Goal: Task Accomplishment & Management: Manage account settings

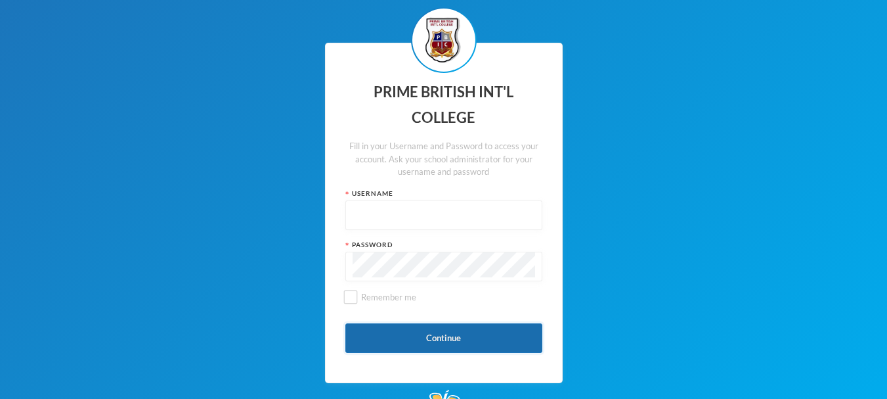
type input "admin"
click at [392, 346] on button "Continue" at bounding box center [444, 338] width 197 height 30
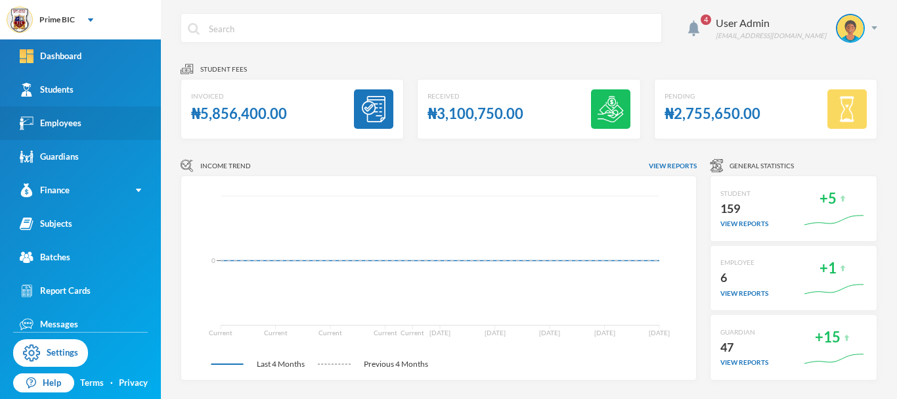
click at [50, 124] on div "Employees" at bounding box center [51, 123] width 62 height 14
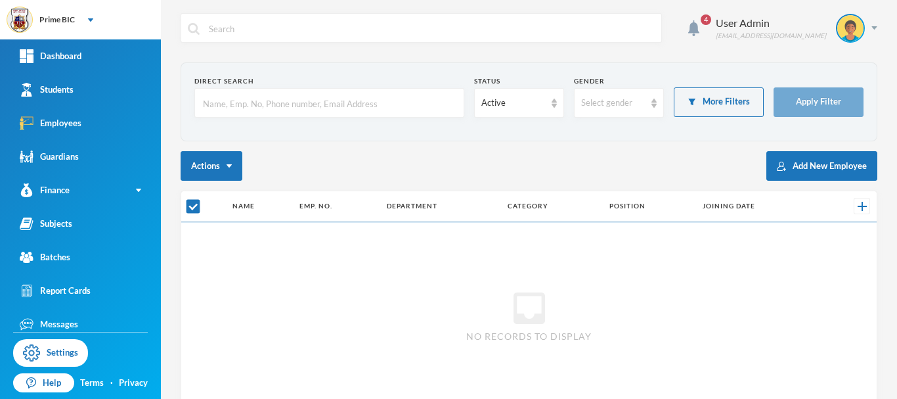
checkbox input "false"
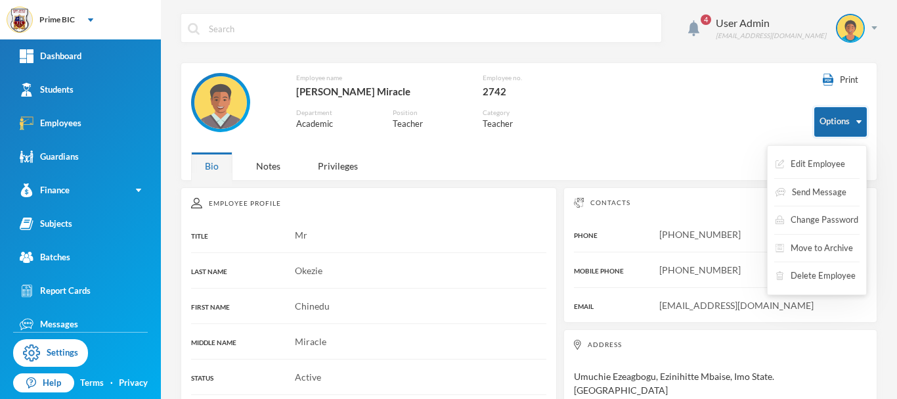
click at [815, 117] on button "Options" at bounding box center [841, 122] width 53 height 30
click at [806, 160] on button "Edit Employee" at bounding box center [810, 164] width 72 height 24
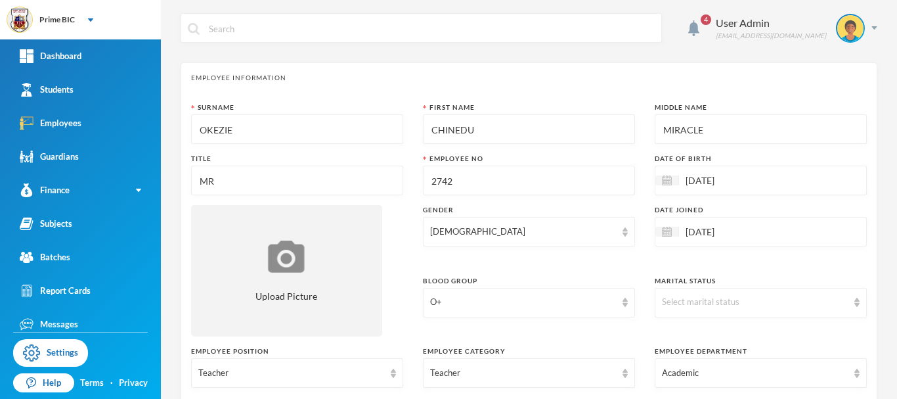
click at [442, 190] on input "2742" at bounding box center [529, 181] width 198 height 30
click at [549, 210] on div "Gender" at bounding box center [529, 210] width 212 height 10
click at [449, 185] on input "pbicc018" at bounding box center [529, 181] width 198 height 30
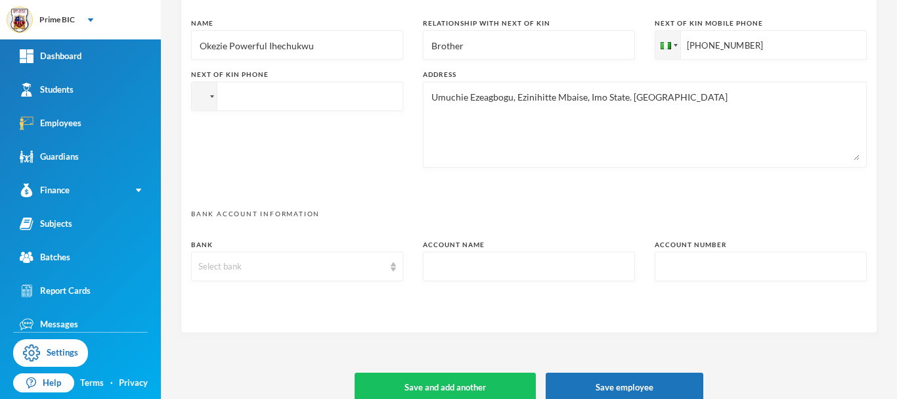
scroll to position [702, 0]
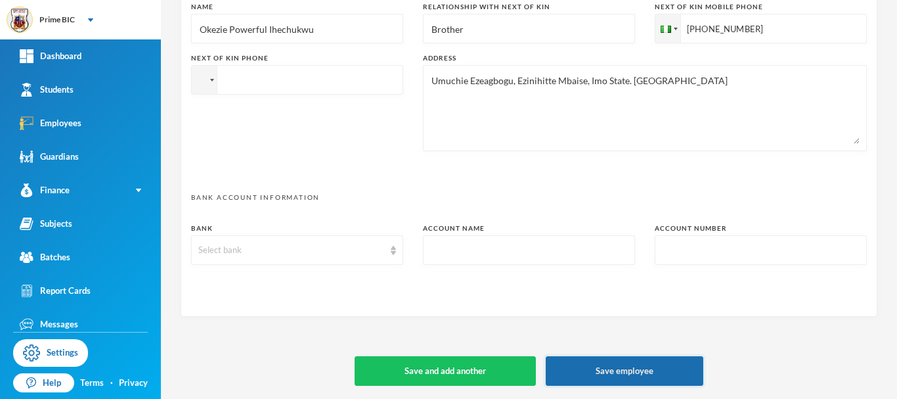
type input "pbics018"
click at [607, 378] on button "Save employee" at bounding box center [625, 371] width 158 height 30
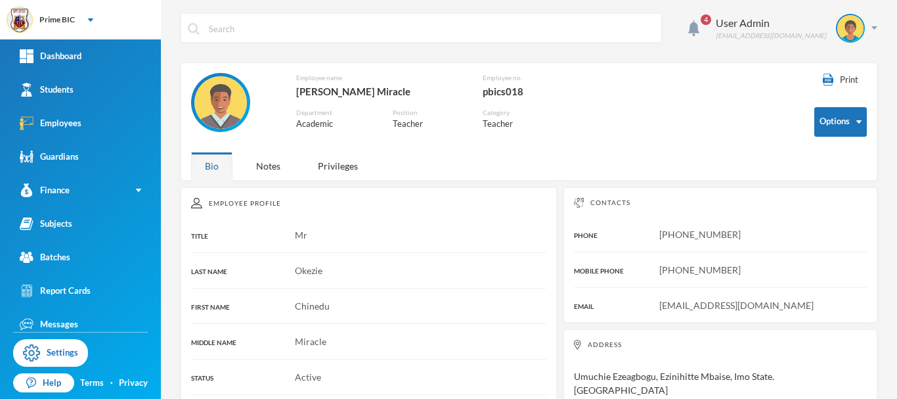
click at [504, 93] on div "pbics018" at bounding box center [534, 91] width 102 height 17
copy div "pbics018"
click at [729, 104] on div "Employee name Okezie, Chinedu Miracle Employee no. pbics018 Department Academic…" at bounding box center [493, 109] width 604 height 72
click at [324, 169] on div "Privileges" at bounding box center [338, 166] width 68 height 28
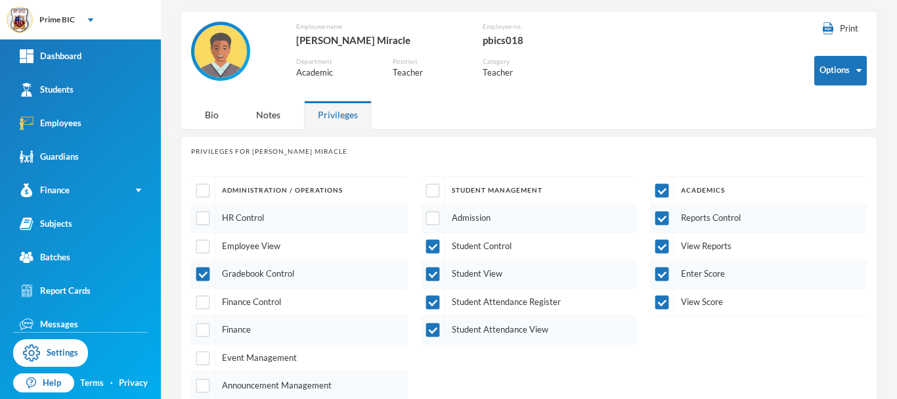
scroll to position [237, 0]
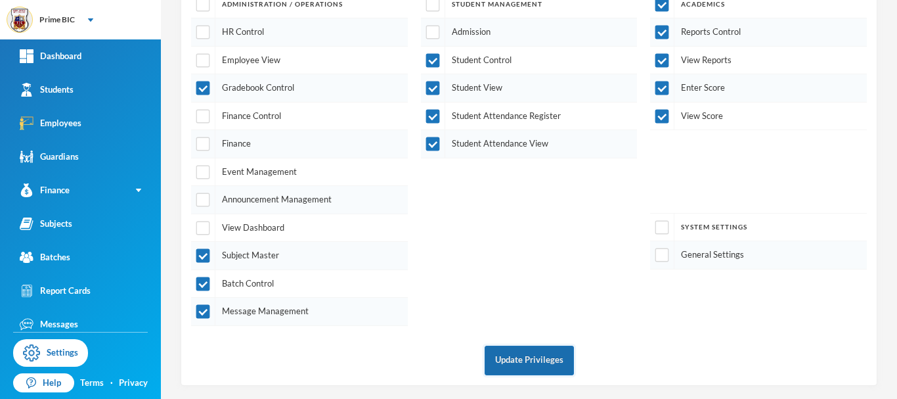
click at [545, 369] on button "Update Privileges" at bounding box center [529, 361] width 89 height 30
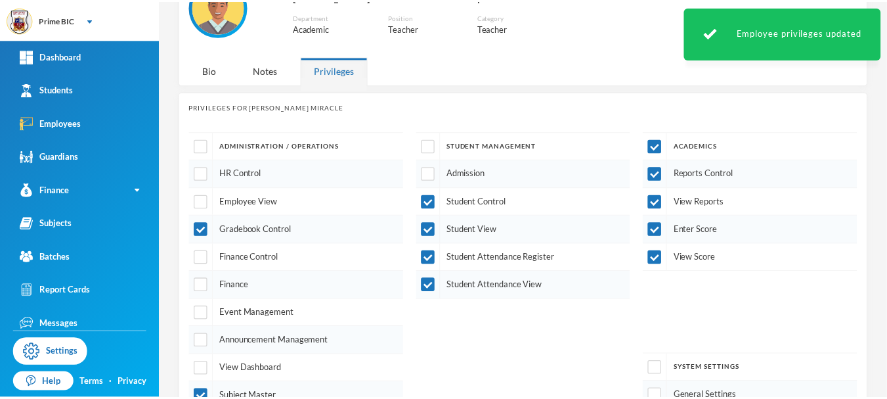
scroll to position [0, 0]
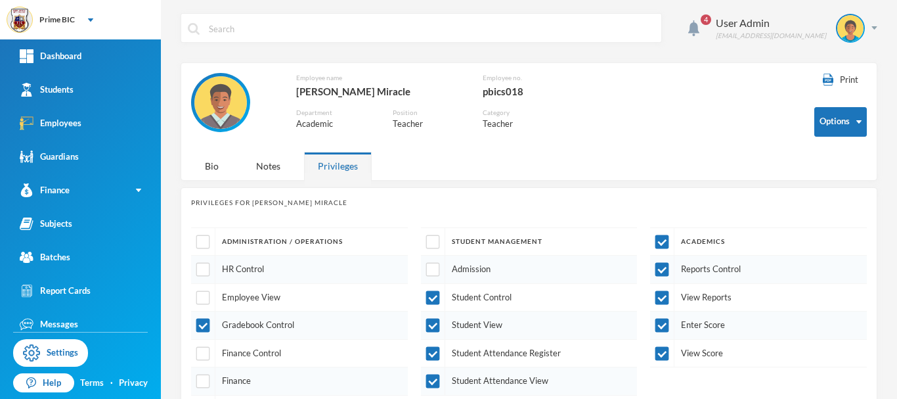
click at [711, 20] on span "4" at bounding box center [706, 19] width 11 height 11
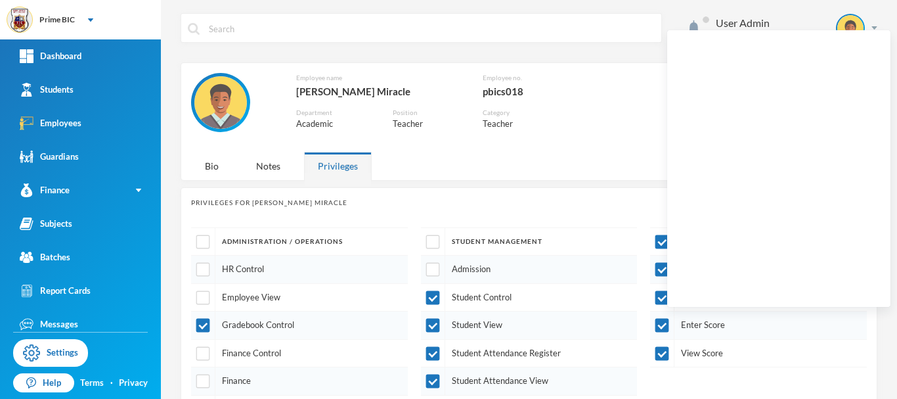
click at [709, 20] on span at bounding box center [706, 19] width 7 height 7
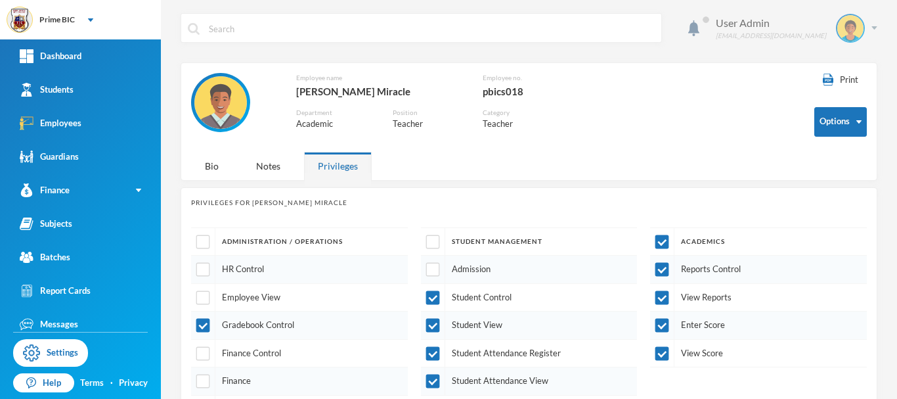
click at [799, 24] on div "User Admin" at bounding box center [771, 23] width 110 height 16
click at [843, 95] on button "Logout" at bounding box center [831, 96] width 59 height 20
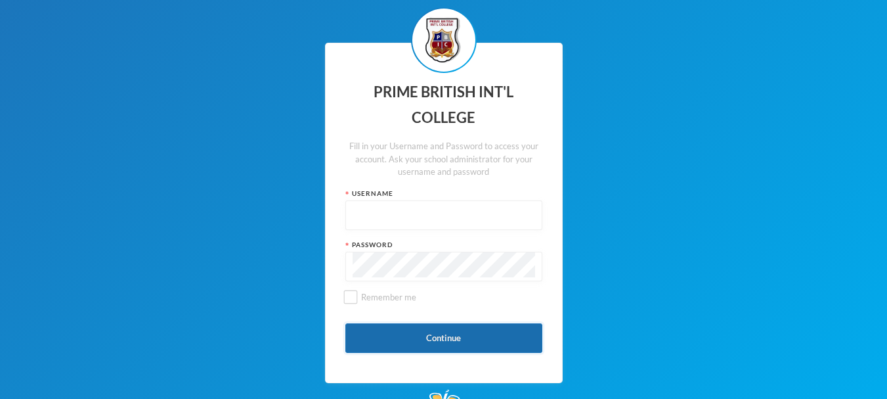
type input "admin"
click at [409, 332] on button "Continue" at bounding box center [444, 338] width 197 height 30
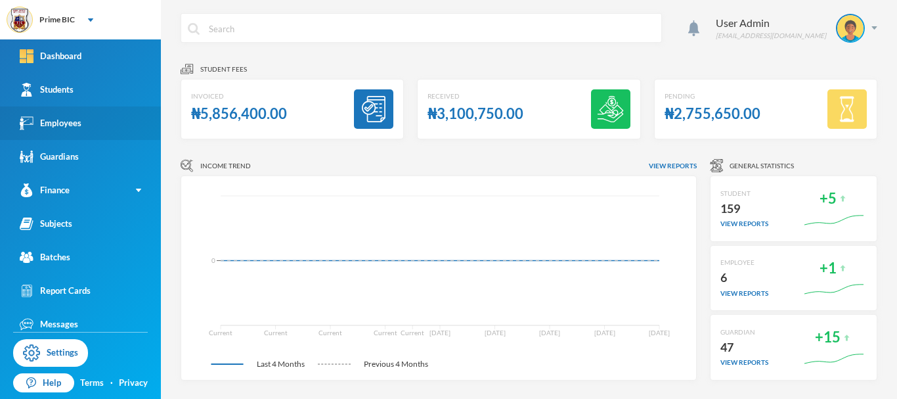
click at [101, 137] on link "Employees" at bounding box center [80, 123] width 161 height 34
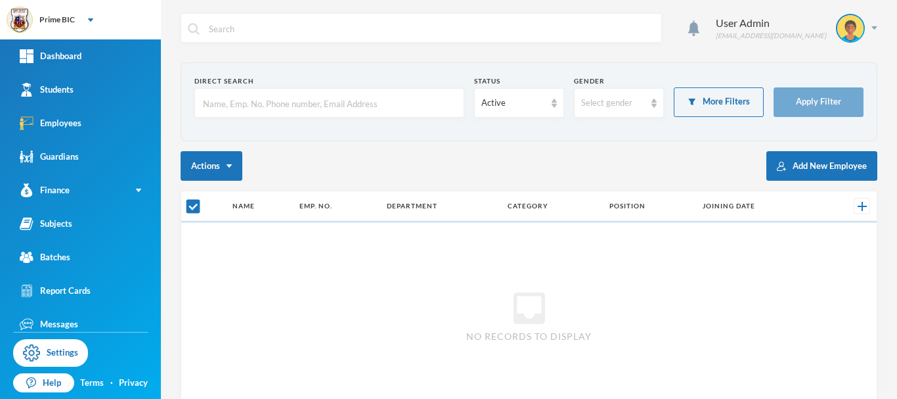
checkbox input "false"
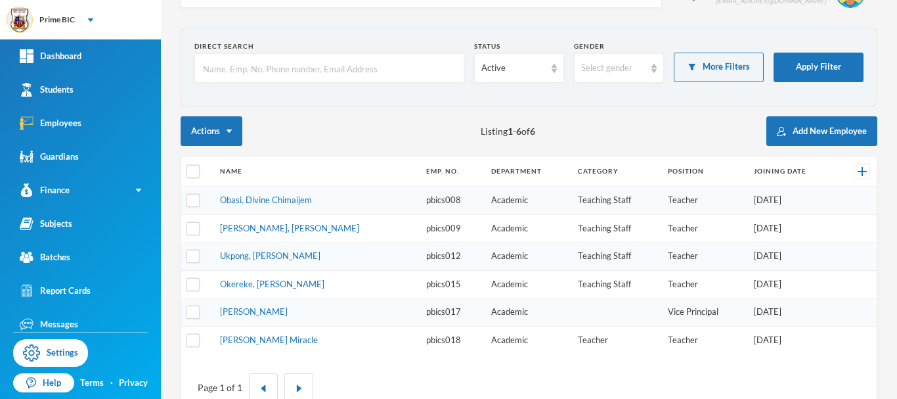
scroll to position [71, 0]
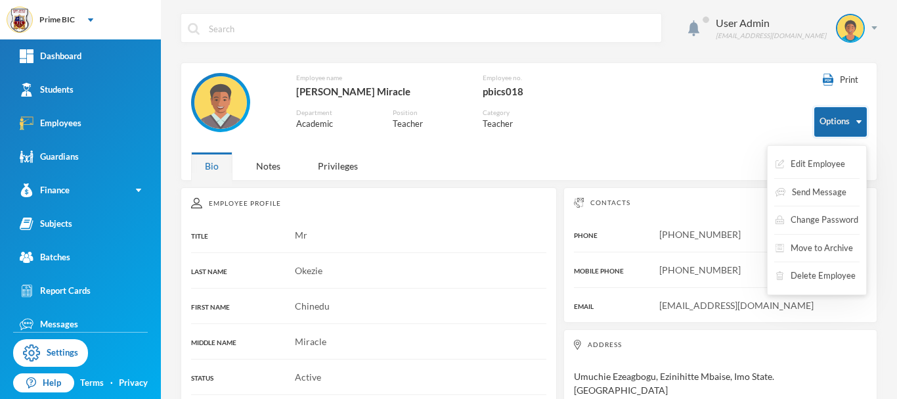
click at [835, 129] on button "Options" at bounding box center [841, 122] width 53 height 30
click at [813, 169] on button "Edit Employee" at bounding box center [810, 164] width 72 height 24
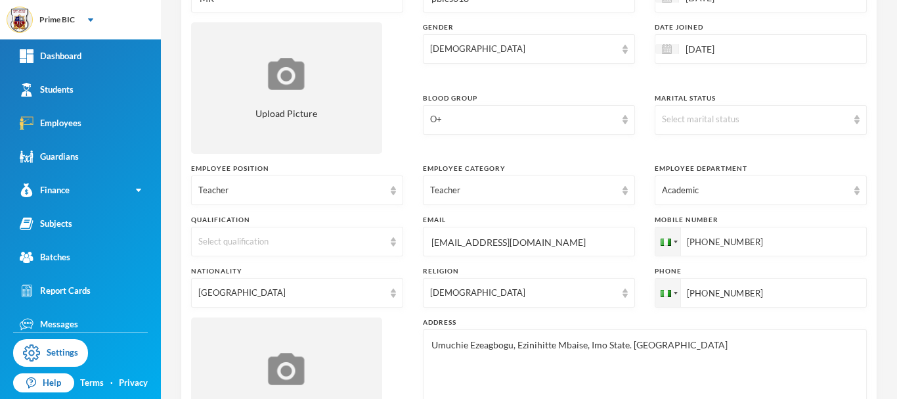
scroll to position [189, 0]
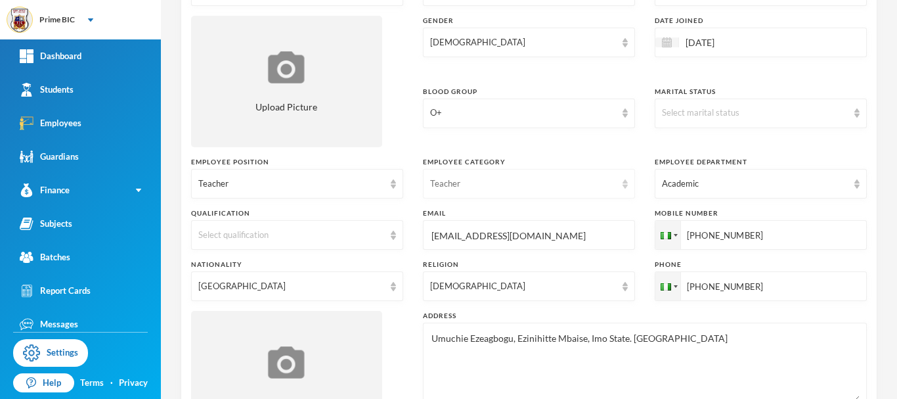
click at [487, 179] on div "Teacher" at bounding box center [523, 183] width 186 height 13
click at [471, 213] on span "Teaching Staff" at bounding box center [456, 213] width 57 height 11
click at [516, 208] on div "Surname OKEZIE First Name CHINEDU Middle Name MIRACLE Title MR Employee No pbic…" at bounding box center [529, 182] width 676 height 539
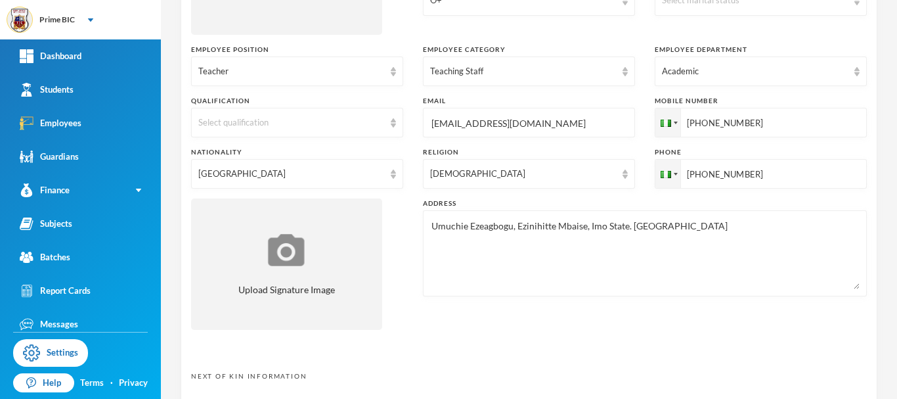
scroll to position [702, 0]
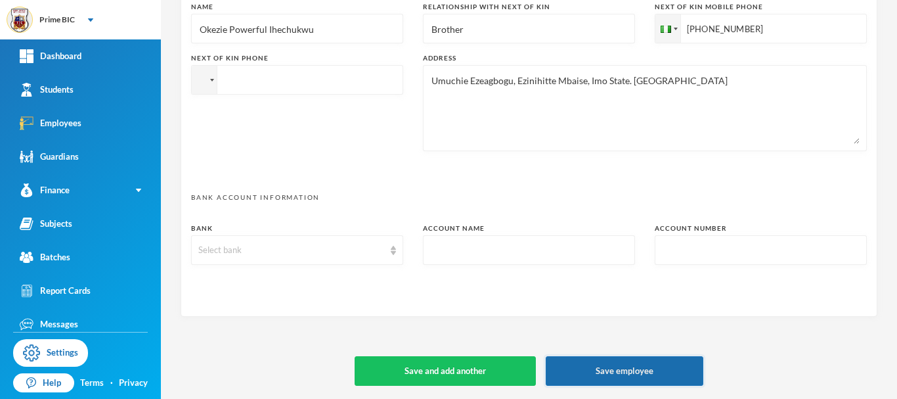
click at [587, 377] on button "Save employee" at bounding box center [625, 371] width 158 height 30
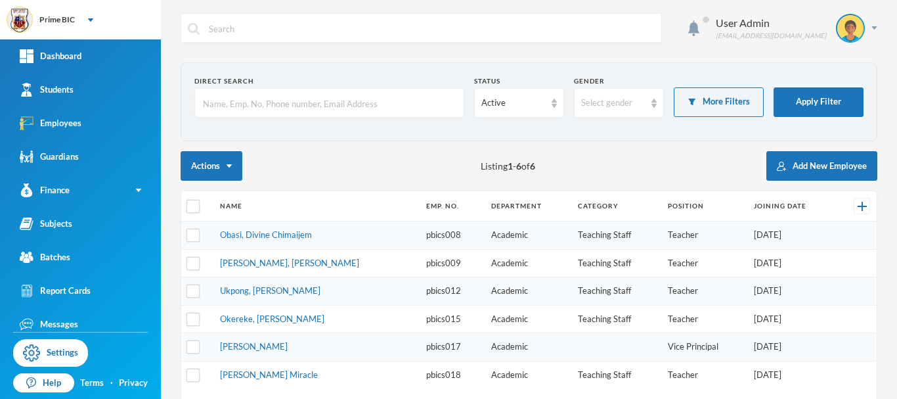
scroll to position [71, 0]
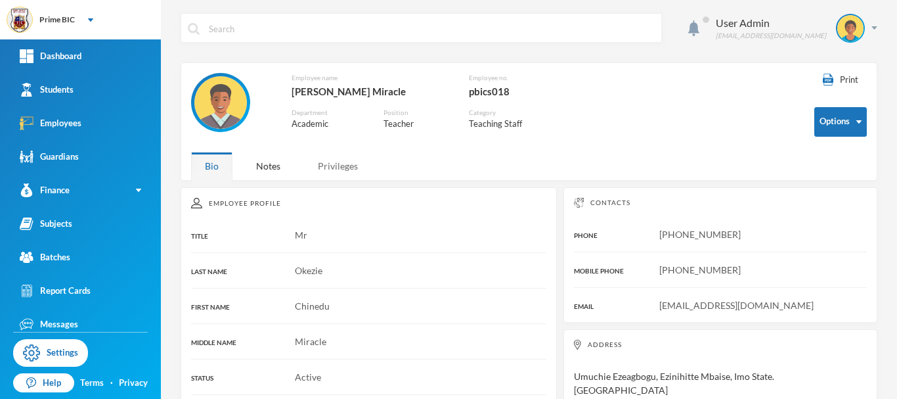
click at [344, 158] on div "Privileges" at bounding box center [338, 166] width 68 height 28
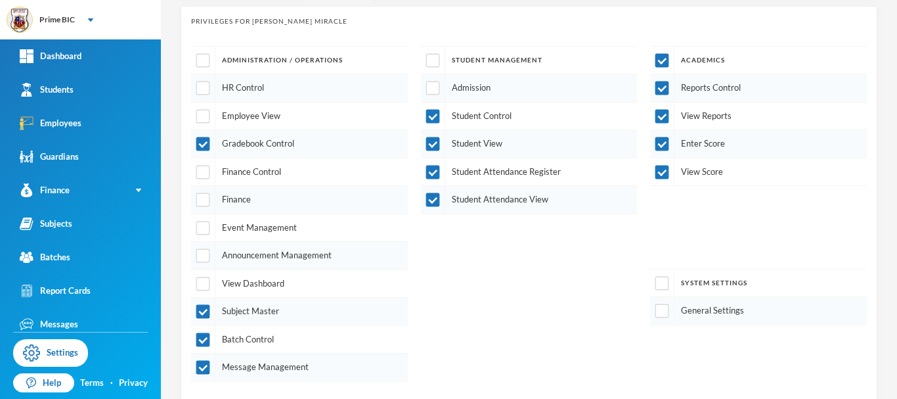
scroll to position [186, 0]
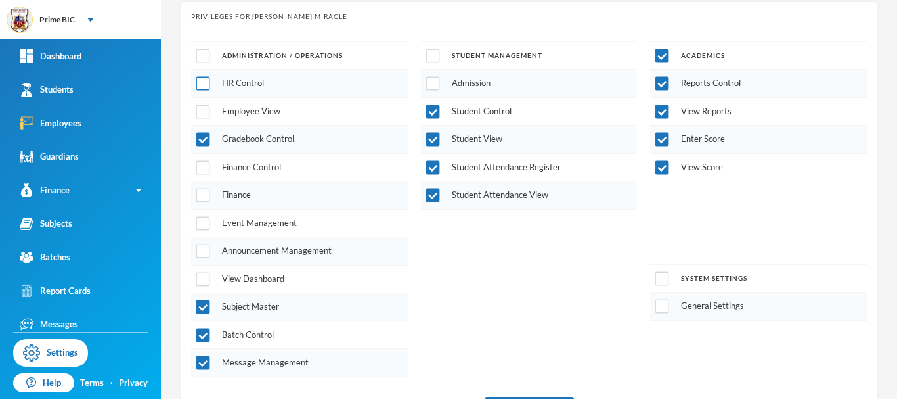
click at [206, 85] on input "checkbox" at bounding box center [203, 84] width 14 height 14
checkbox input "true"
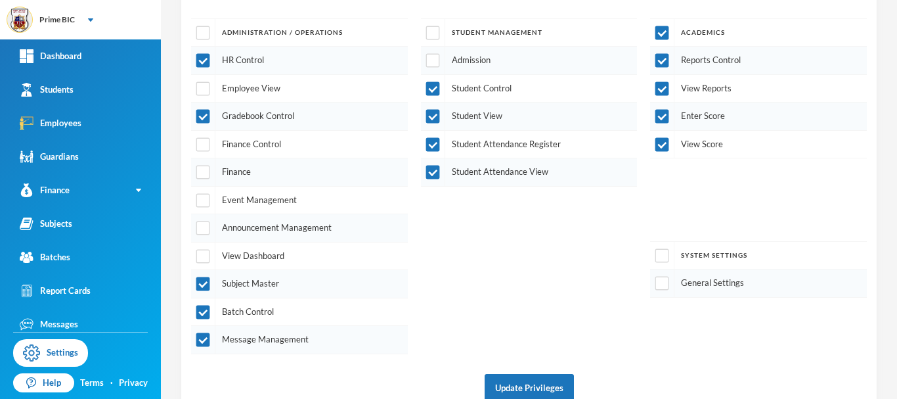
scroll to position [237, 0]
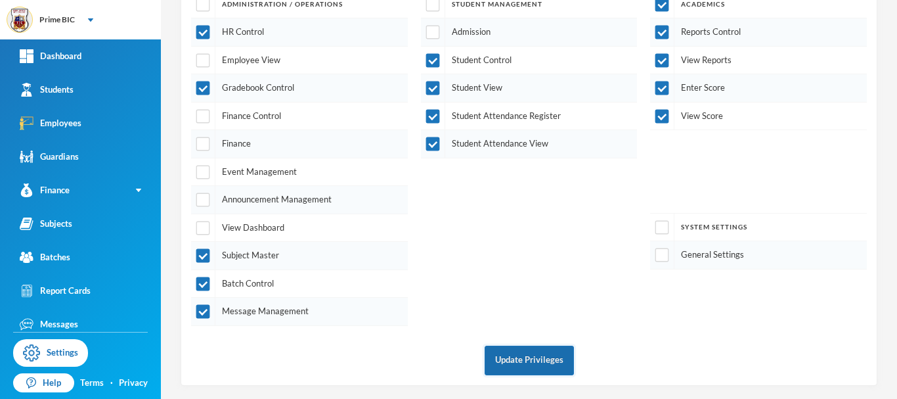
click at [499, 359] on button "Update Privileges" at bounding box center [529, 361] width 89 height 30
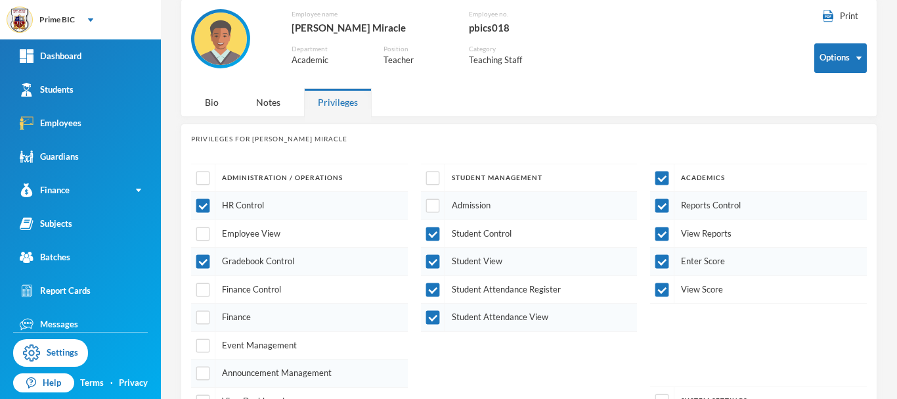
scroll to position [0, 0]
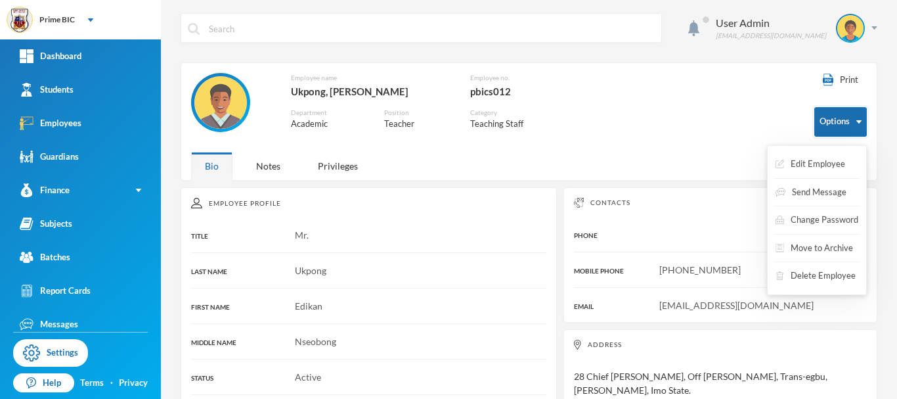
click at [816, 123] on button "Options" at bounding box center [841, 122] width 53 height 30
click at [811, 275] on button "Delete Employee" at bounding box center [815, 276] width 83 height 24
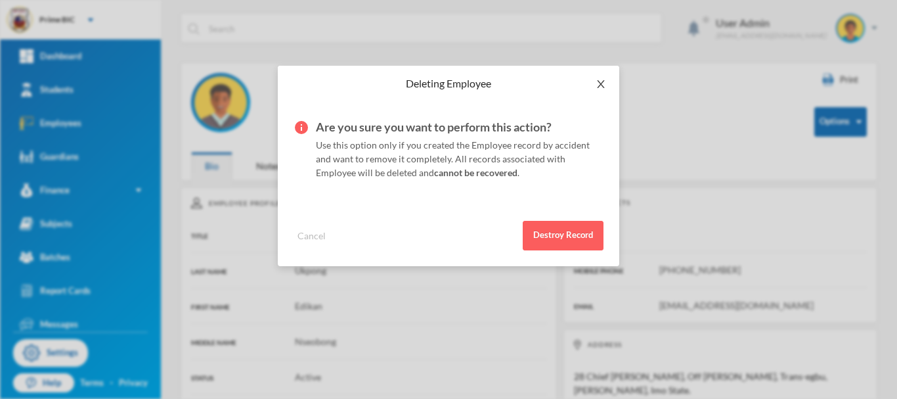
click at [603, 85] on icon "icon: close" at bounding box center [601, 84] width 11 height 11
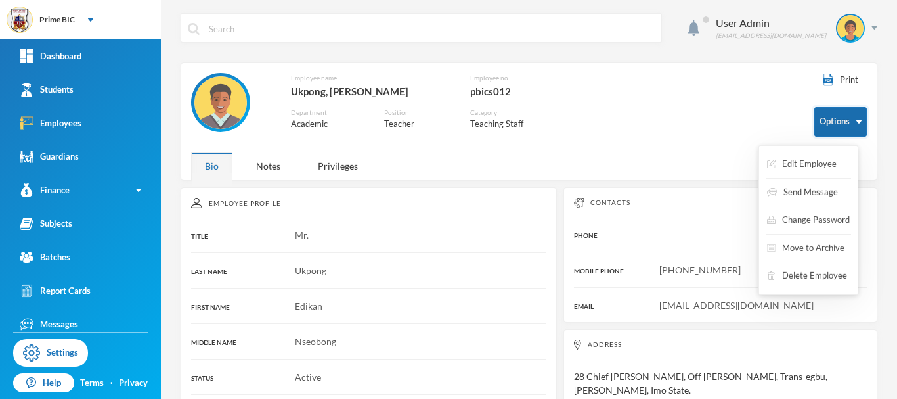
click at [831, 121] on button "Options" at bounding box center [841, 122] width 53 height 30
click at [817, 248] on button "Move to Archive" at bounding box center [806, 248] width 80 height 24
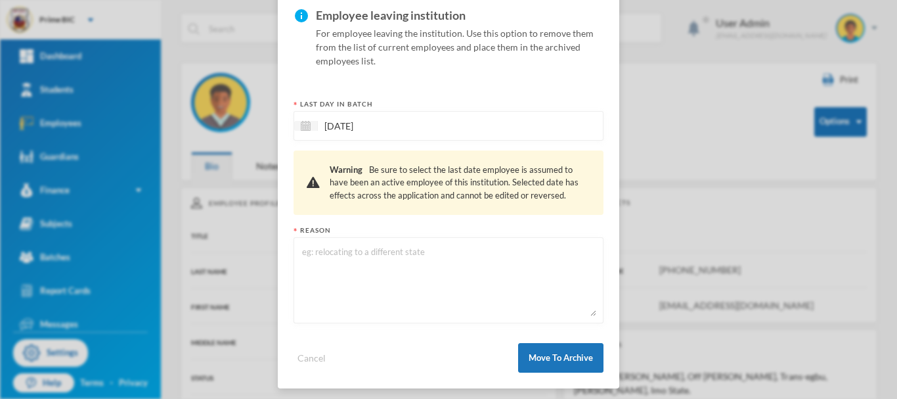
scroll to position [117, 0]
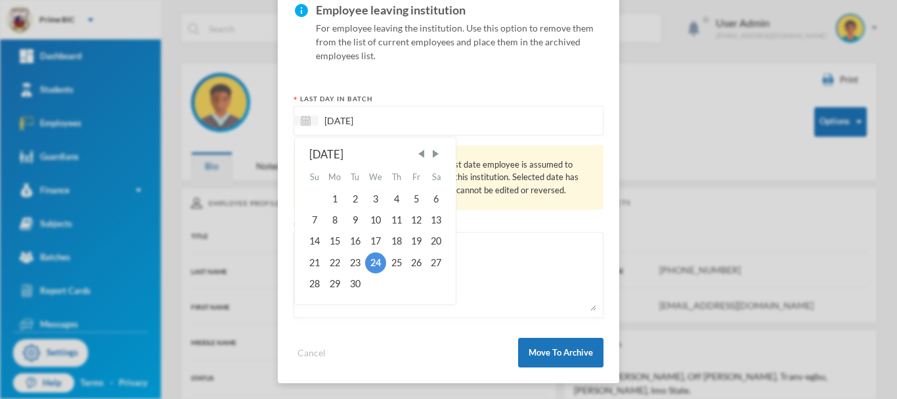
click at [416, 115] on input "[DATE]" at bounding box center [373, 120] width 110 height 15
click at [374, 152] on div "September 2025" at bounding box center [375, 154] width 133 height 16
click at [420, 154] on span "Previous Month" at bounding box center [422, 154] width 12 height 12
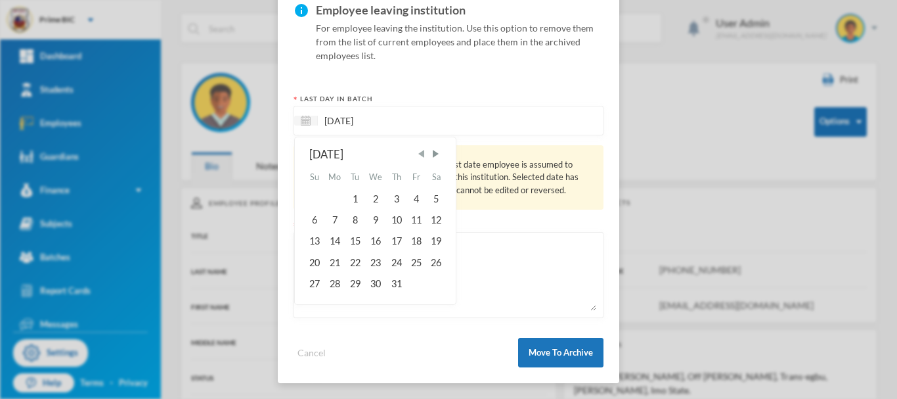
click at [420, 154] on span "Previous Month" at bounding box center [422, 154] width 12 height 12
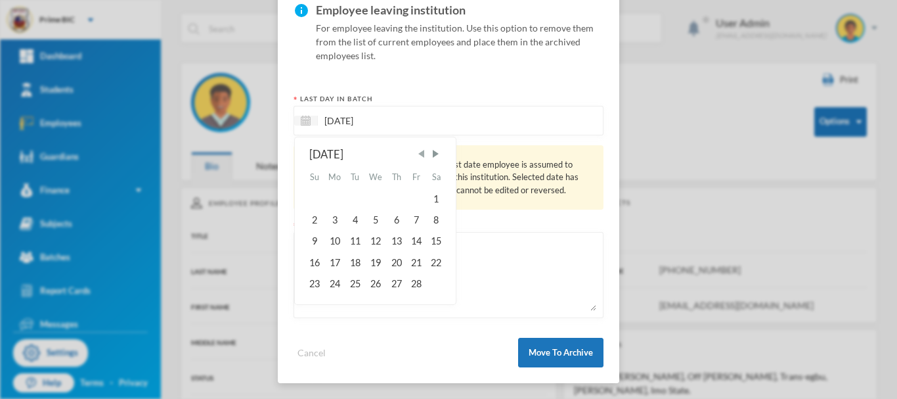
click at [420, 154] on span "Previous Month" at bounding box center [422, 154] width 12 height 12
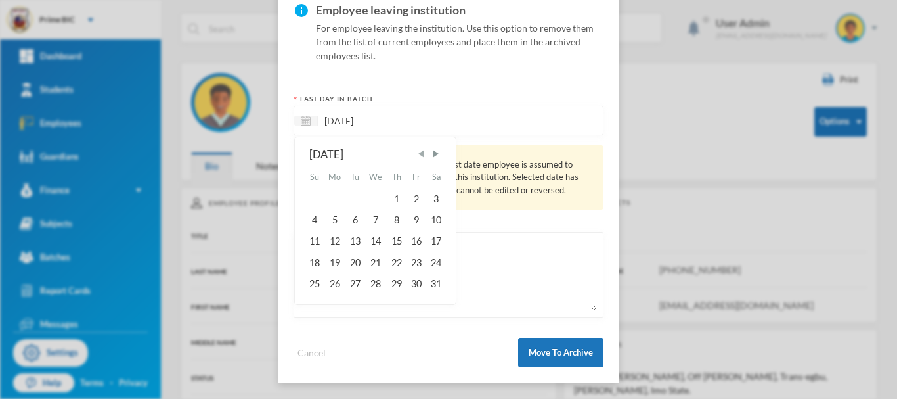
click at [420, 154] on span "Previous Month" at bounding box center [422, 154] width 12 height 12
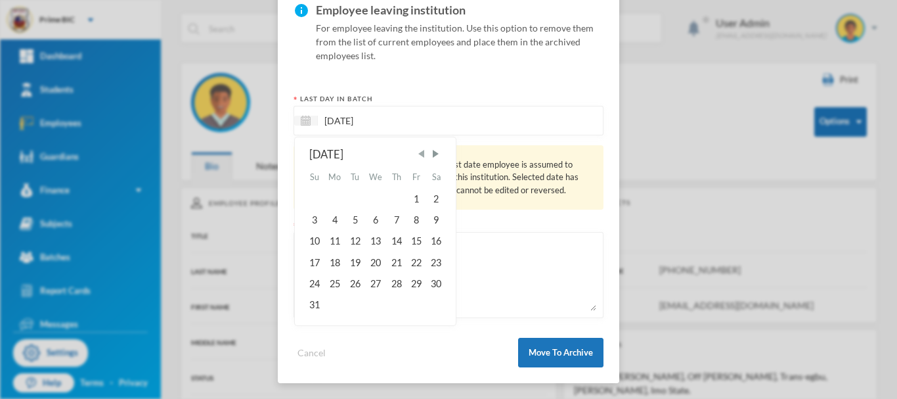
click at [420, 154] on span "Previous Month" at bounding box center [422, 154] width 12 height 12
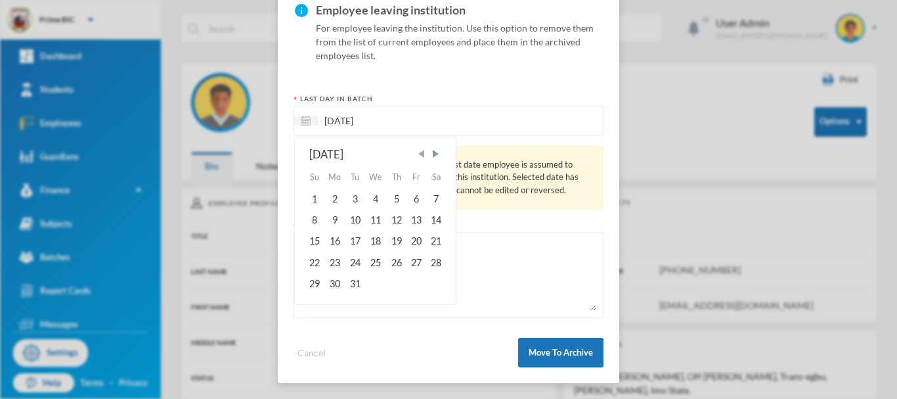
click at [420, 154] on span "Previous Month" at bounding box center [422, 154] width 12 height 12
click at [434, 156] on span "Next Month" at bounding box center [436, 154] width 12 height 12
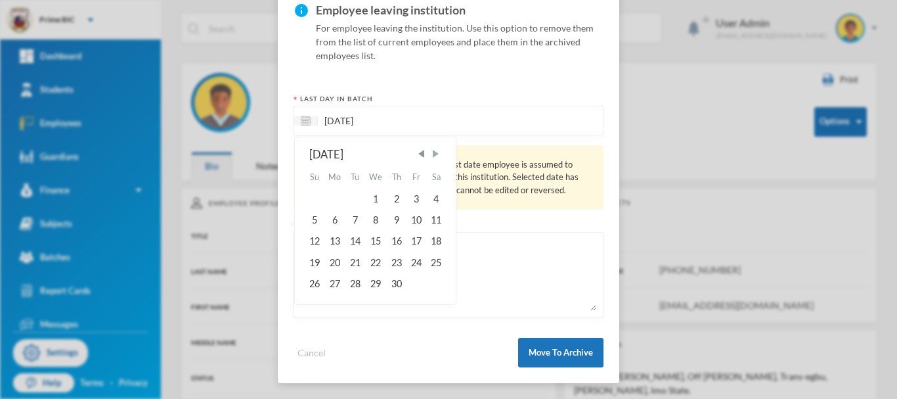
click at [434, 156] on span "Next Month" at bounding box center [436, 154] width 12 height 12
click at [418, 156] on span "Previous Month" at bounding box center [422, 154] width 12 height 12
click at [419, 237] on div "15" at bounding box center [417, 241] width 20 height 21
type input "15/12/2023"
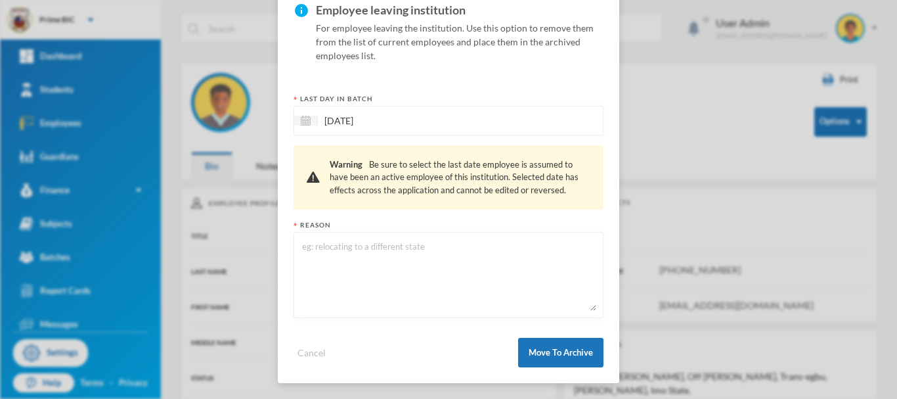
click at [470, 264] on textarea at bounding box center [449, 275] width 296 height 72
type textarea "Relocated to another state."
click at [564, 351] on button "Move To Archive" at bounding box center [560, 353] width 85 height 30
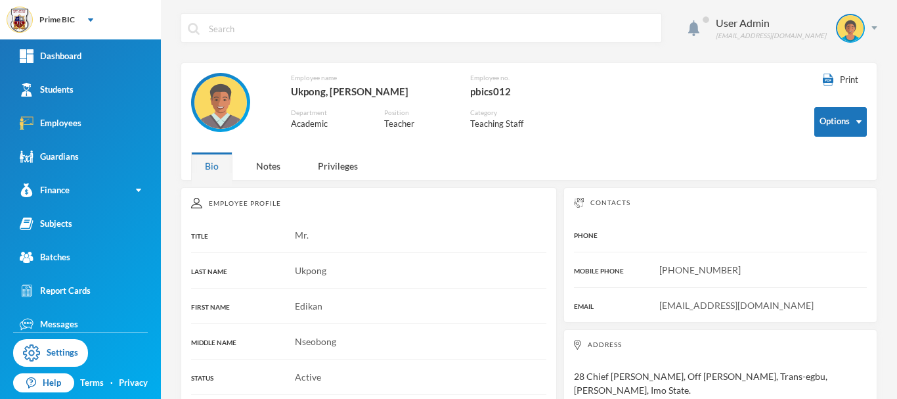
scroll to position [51, 0]
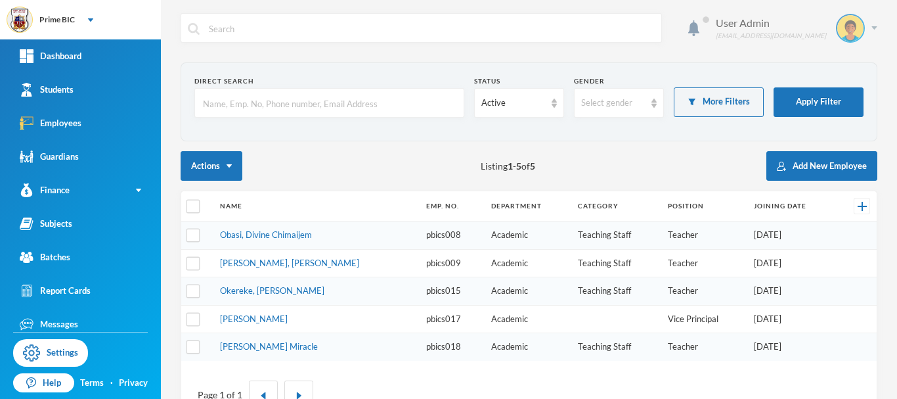
click at [826, 41] on div "User Admin [EMAIL_ADDRESS][DOMAIN_NAME]" at bounding box center [791, 28] width 171 height 29
click at [822, 95] on button "Logout" at bounding box center [831, 96] width 59 height 20
